Goal: Information Seeking & Learning: Check status

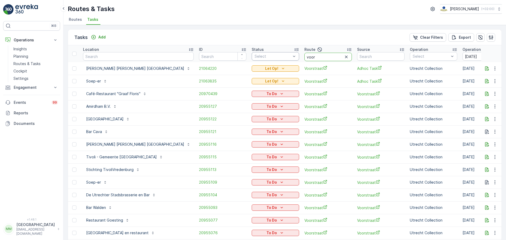
drag, startPoint x: 271, startPoint y: 59, endPoint x: 258, endPoint y: 60, distance: 13.8
click at [258, 60] on tr "Location ID Status Select Route voor Source Operation Select Operation Date 18.…" at bounding box center [506, 53] width 876 height 17
type input "seenons ce"
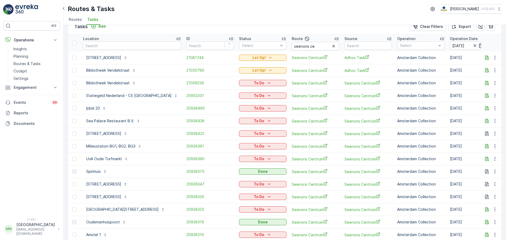
scroll to position [7, 0]
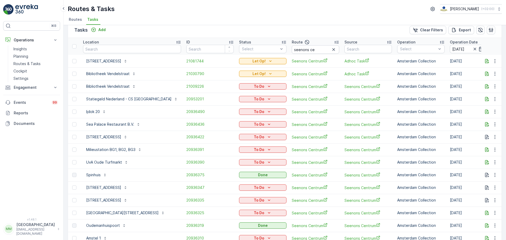
click at [184, 77] on td "21030790" at bounding box center [210, 73] width 53 height 13
click at [186, 76] on span "21030790" at bounding box center [209, 73] width 47 height 5
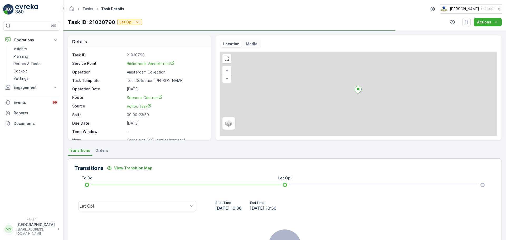
scroll to position [7, 0]
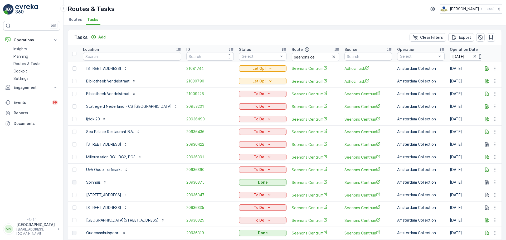
click at [186, 67] on span "21081744" at bounding box center [209, 68] width 47 height 5
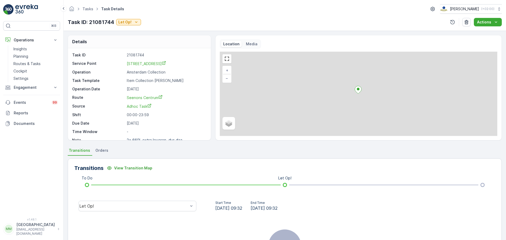
scroll to position [7, 0]
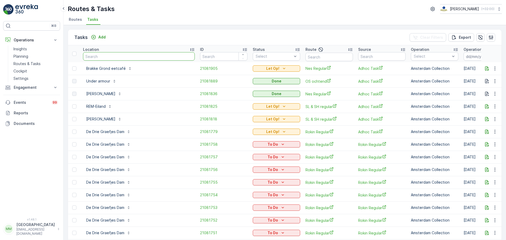
click at [116, 55] on input "text" at bounding box center [139, 56] width 112 height 8
type input "vendelstraat"
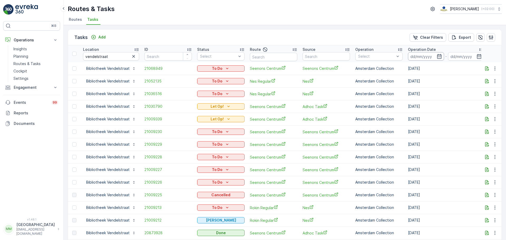
click at [424, 57] on input at bounding box center [426, 56] width 36 height 8
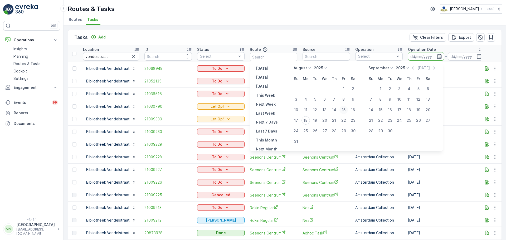
click at [348, 110] on div "15" at bounding box center [343, 110] width 8 height 8
type input "[DATE]"
click at [348, 110] on div "15" at bounding box center [343, 110] width 8 height 8
type input "[DATE]"
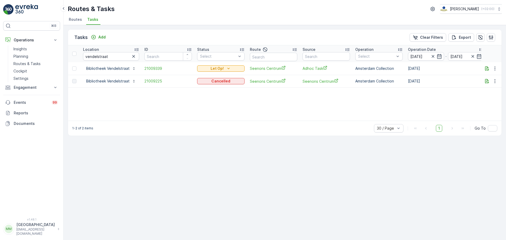
click at [152, 71] on td "21009339" at bounding box center [168, 68] width 53 height 13
click at [152, 69] on span "21009339" at bounding box center [167, 68] width 47 height 5
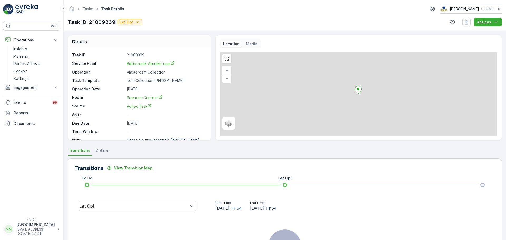
scroll to position [7, 0]
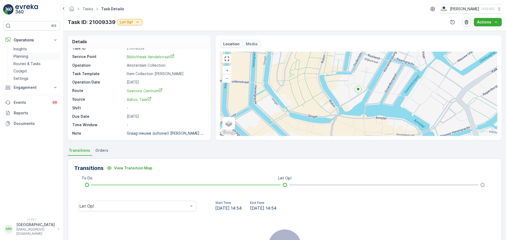
click at [33, 55] on link "Planning" at bounding box center [35, 56] width 49 height 7
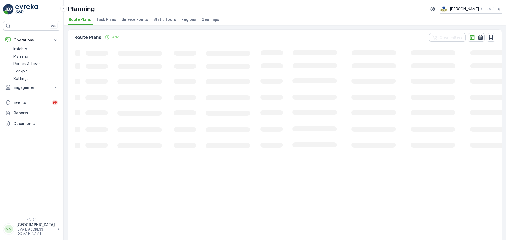
click at [104, 16] on li "Task Plans" at bounding box center [106, 20] width 23 height 9
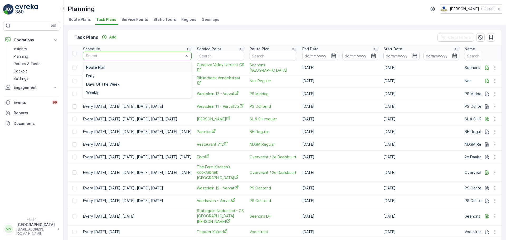
click at [123, 57] on div at bounding box center [134, 56] width 99 height 4
click at [228, 52] on input "text" at bounding box center [220, 56] width 47 height 8
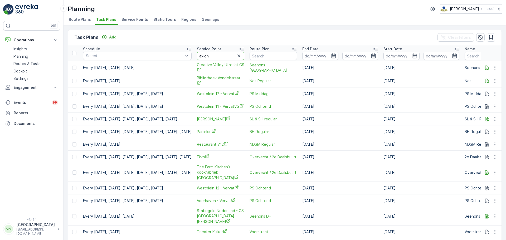
type input "axion"
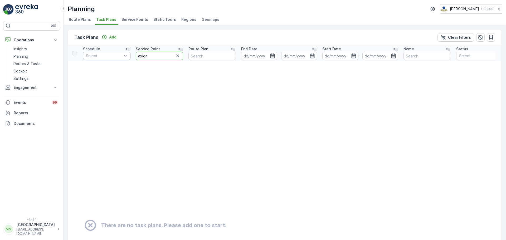
drag, startPoint x: 154, startPoint y: 55, endPoint x: 126, endPoint y: 56, distance: 28.2
click at [126, 56] on tr "Schedule Select Service Point axion Route Plan End Date - Start Date - Name Sta…" at bounding box center [395, 53] width 655 height 16
type input "domstate"
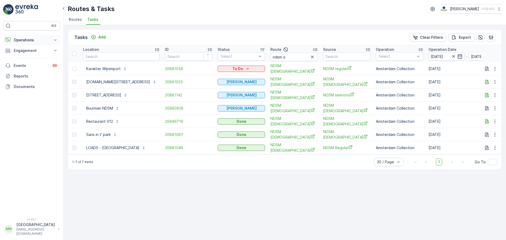
click at [39, 40] on p "Operations" at bounding box center [32, 39] width 36 height 5
click at [37, 64] on p "Routes & Tasks" at bounding box center [26, 63] width 27 height 5
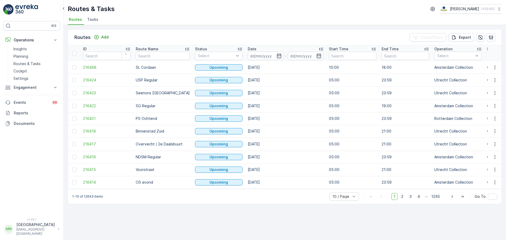
click at [91, 21] on span "Tasks" at bounding box center [92, 19] width 11 height 5
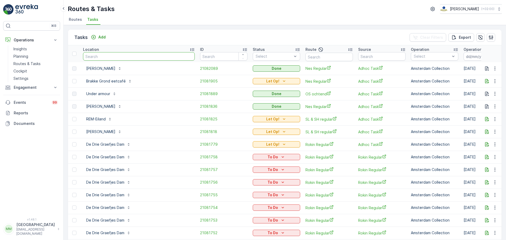
click at [97, 57] on input "text" at bounding box center [139, 56] width 112 height 8
type input "ax"
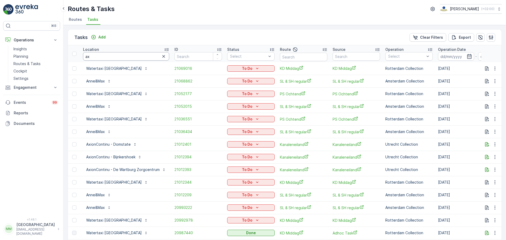
click at [106, 58] on input "ax" at bounding box center [126, 56] width 86 height 8
type input "axion"
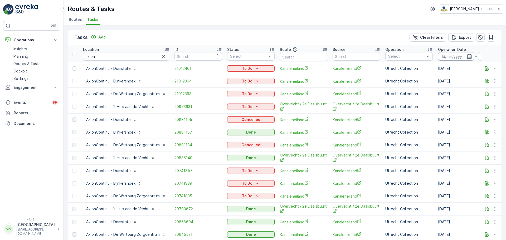
click at [450, 55] on input at bounding box center [456, 56] width 36 height 8
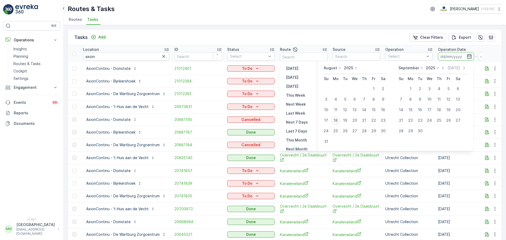
click at [339, 120] on div "18" at bounding box center [335, 120] width 8 height 8
type input "[DATE]"
click at [339, 120] on div "18" at bounding box center [335, 120] width 8 height 8
type input "[DATE]"
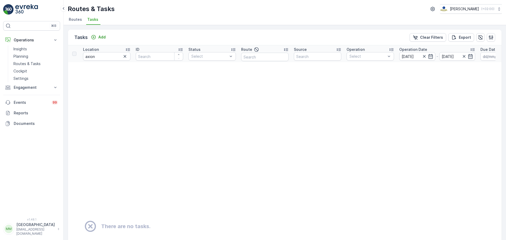
click at [419, 52] on p "Operation Date" at bounding box center [413, 49] width 28 height 5
click at [412, 58] on input "[DATE]" at bounding box center [417, 56] width 36 height 8
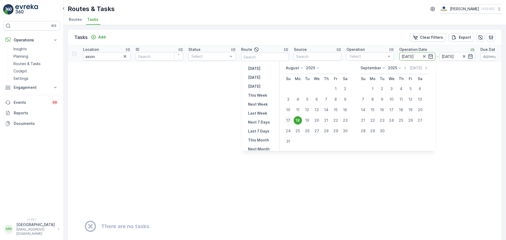
click at [289, 120] on div "17" at bounding box center [288, 120] width 8 height 8
click at [338, 110] on div "15" at bounding box center [335, 110] width 8 height 8
type input "[DATE]"
click at [338, 110] on div "15" at bounding box center [335, 110] width 8 height 8
type input "[DATE]"
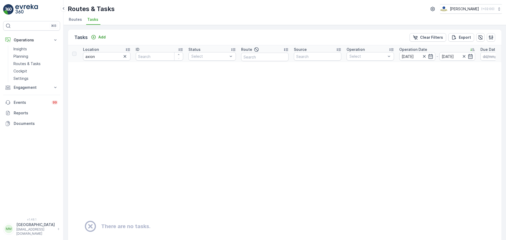
click at [406, 52] on p "Operation Date" at bounding box center [413, 49] width 28 height 5
